Goal: Navigation & Orientation: Find specific page/section

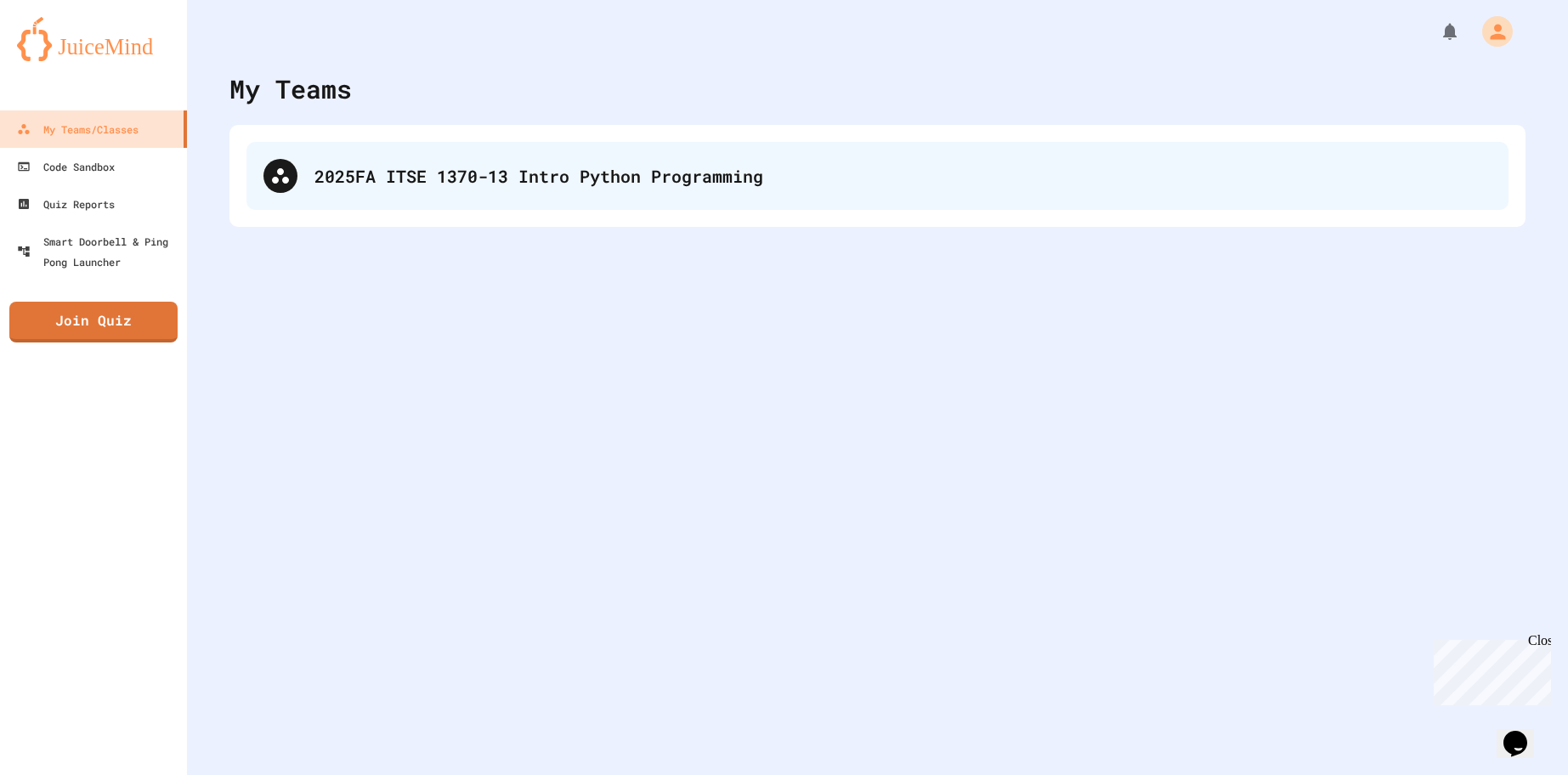
click at [666, 205] on div "2025FA ITSE 1370-13 Intro Python Programming" at bounding box center [878, 175] width 1263 height 68
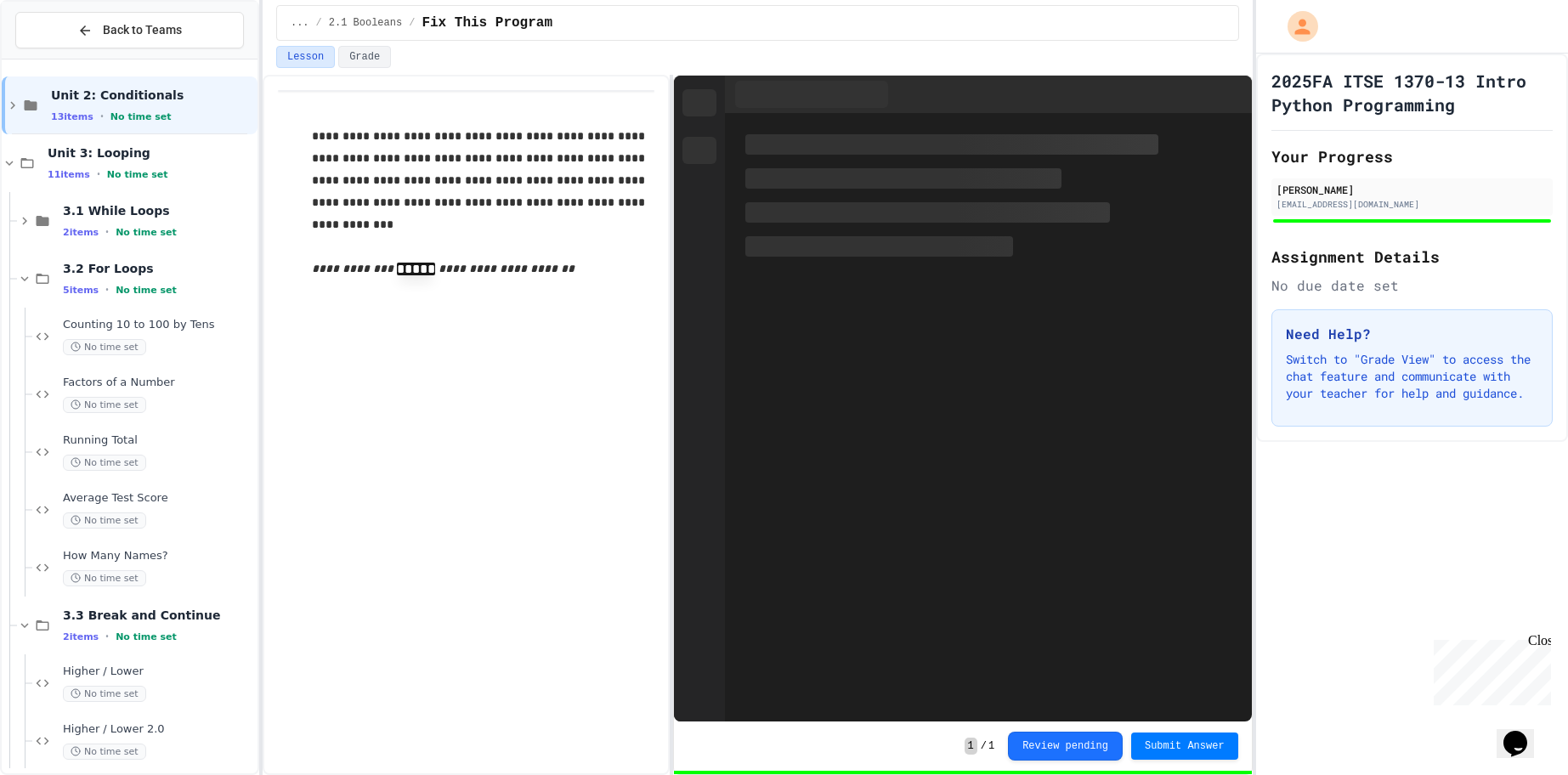
scroll to position [186, 0]
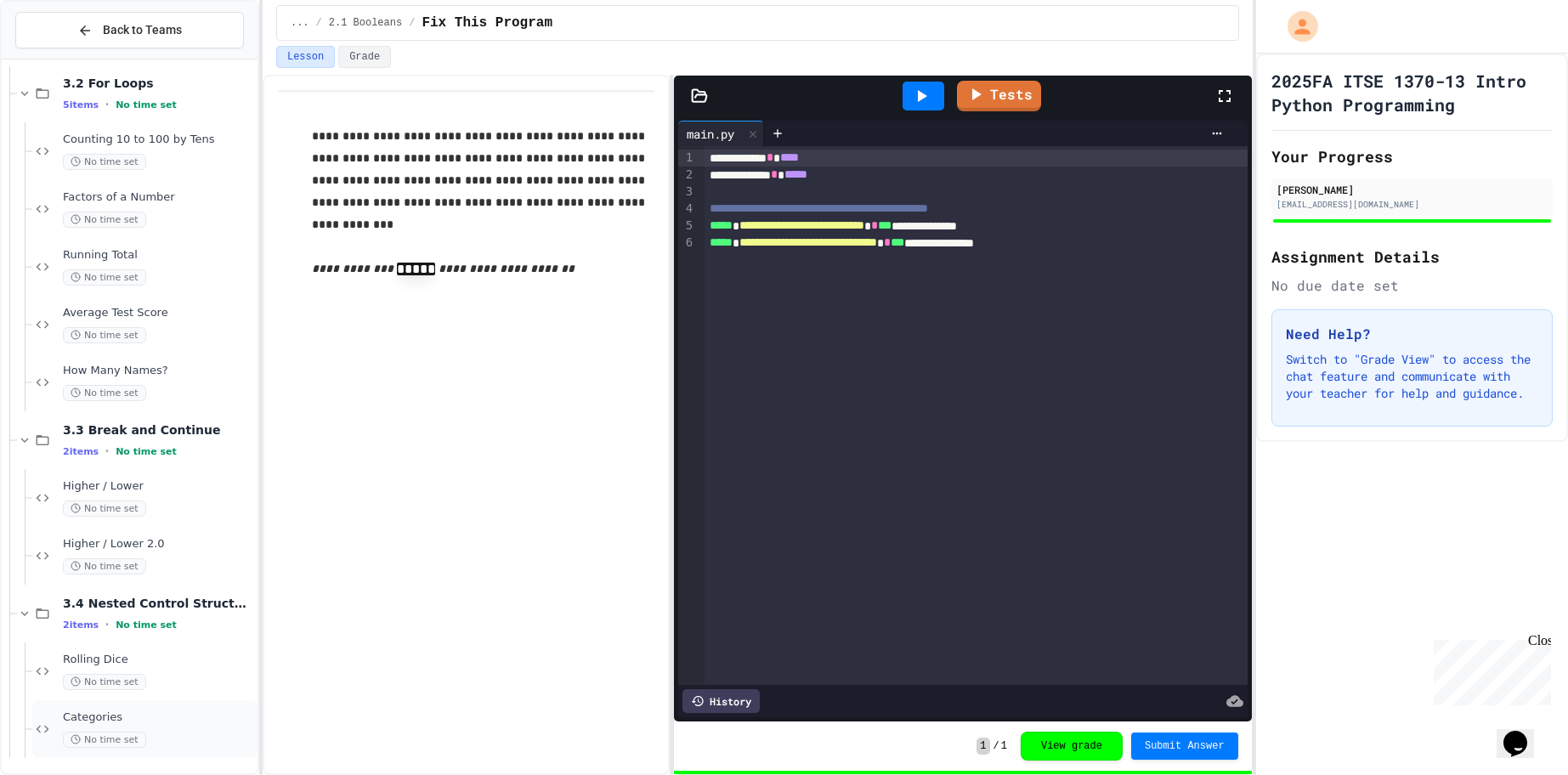
click at [150, 746] on div "Categories No time set" at bounding box center [145, 729] width 226 height 58
